Goal: Book appointment/travel/reservation

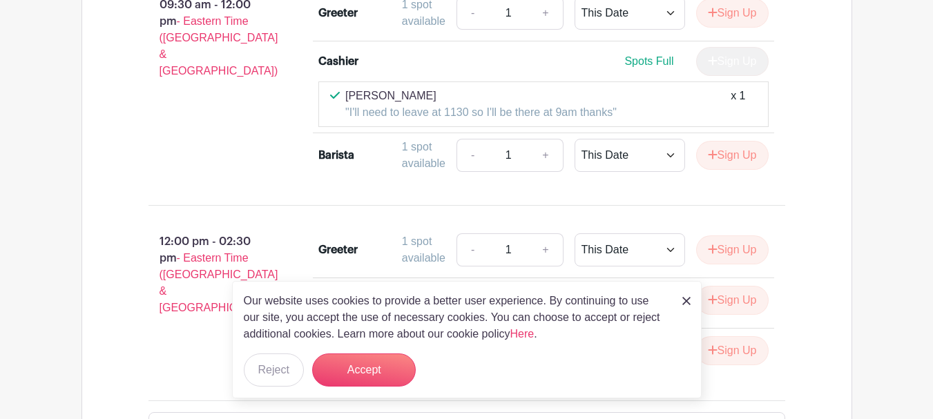
scroll to position [1382, 0]
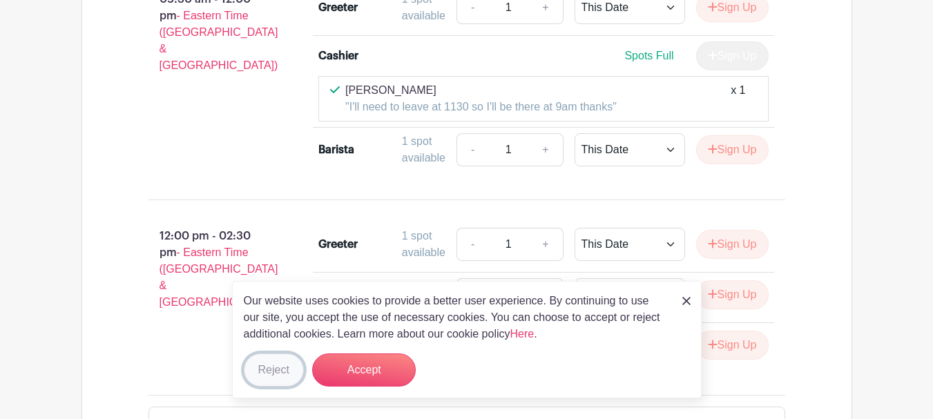
click at [285, 371] on button "Reject" at bounding box center [274, 370] width 60 height 33
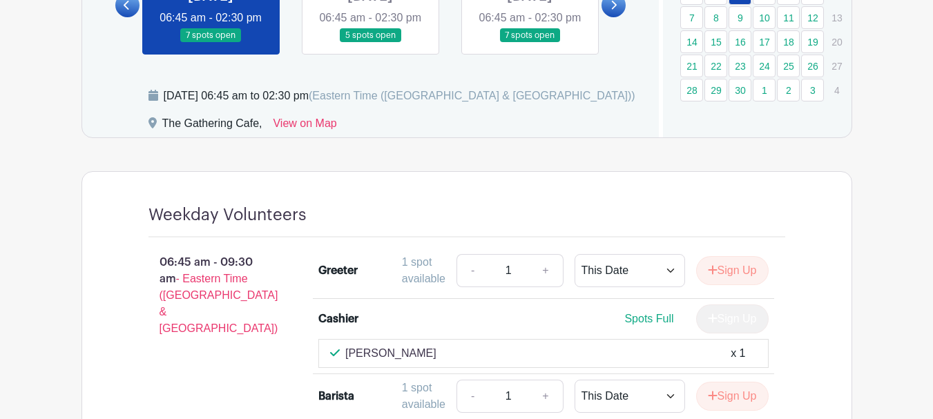
scroll to position [819, 0]
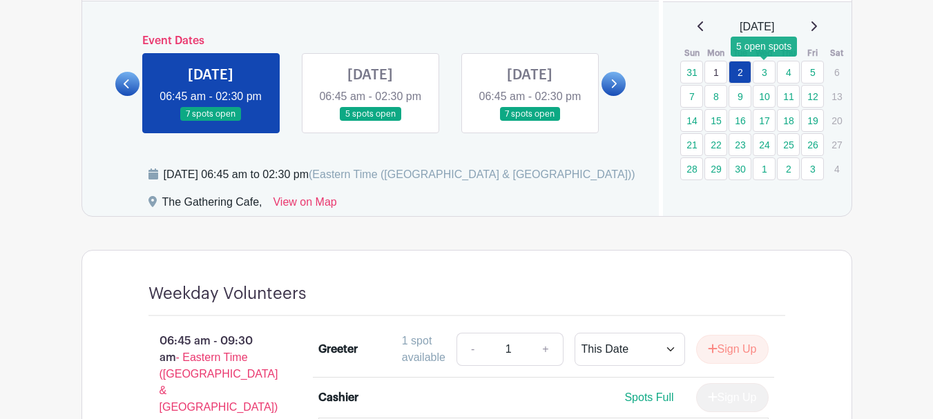
click at [763, 70] on link "3" at bounding box center [764, 72] width 23 height 23
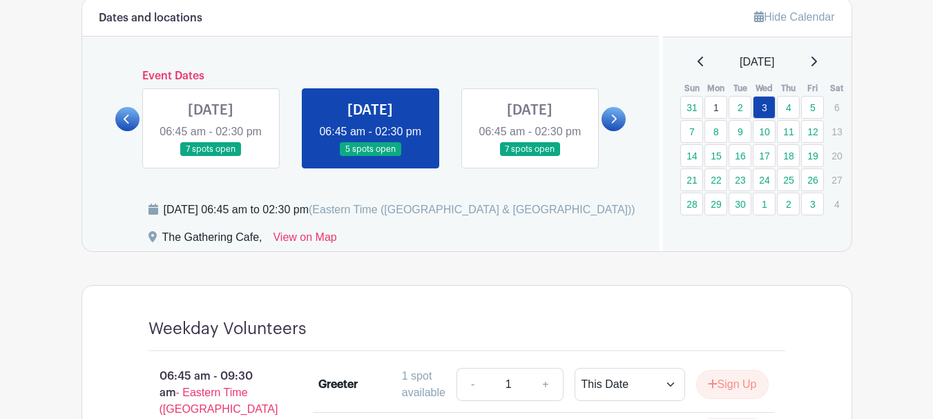
scroll to position [731, 0]
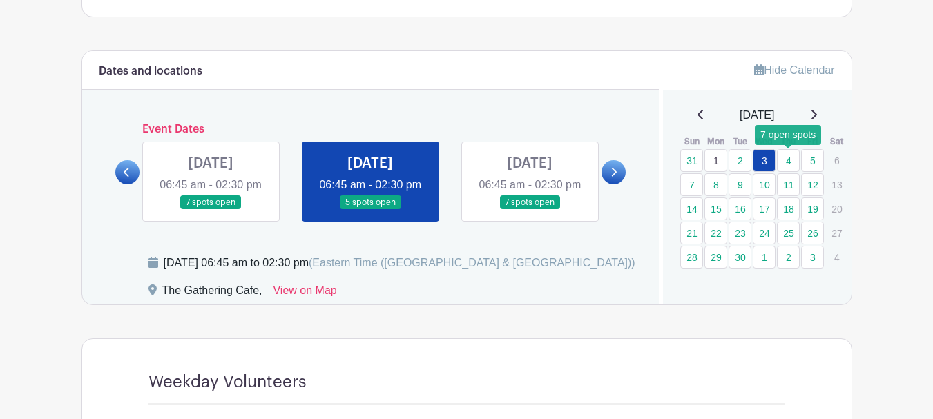
click at [788, 162] on link "4" at bounding box center [788, 160] width 23 height 23
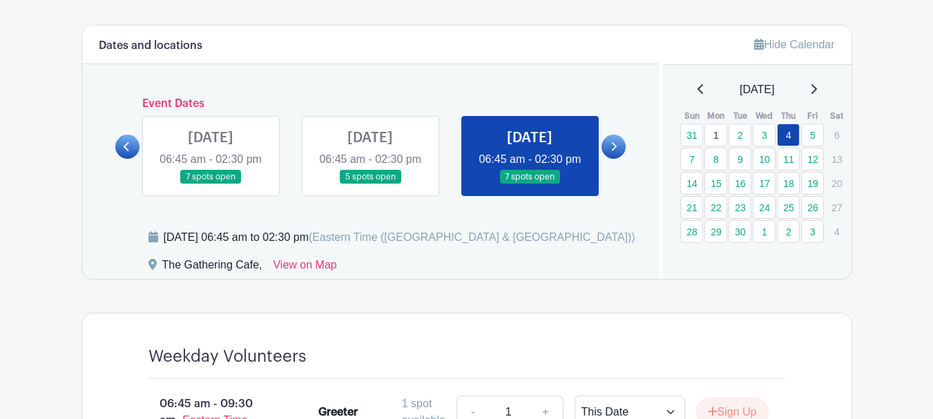
scroll to position [731, 0]
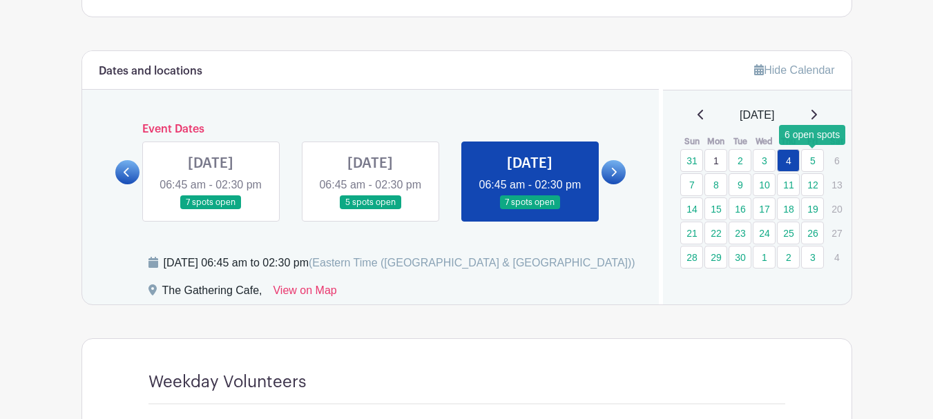
click at [811, 160] on link "5" at bounding box center [812, 160] width 23 height 23
